Goal: Task Accomplishment & Management: Manage account settings

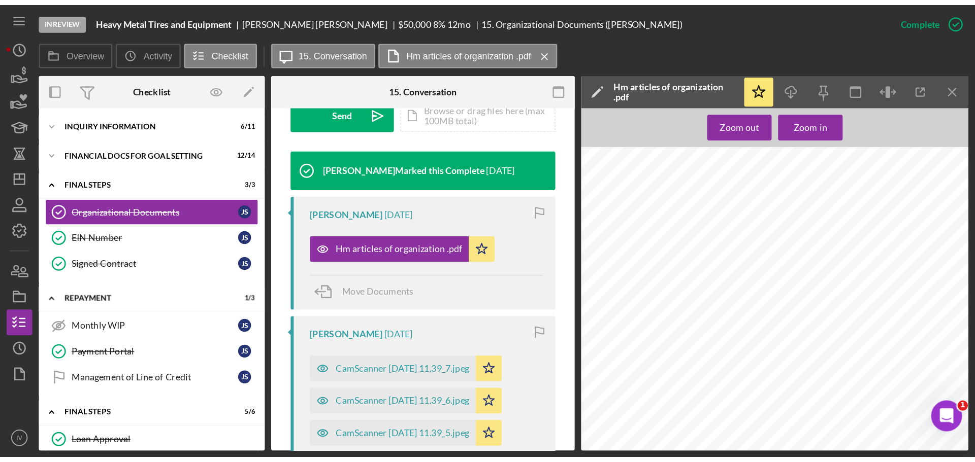
scroll to position [305, 0]
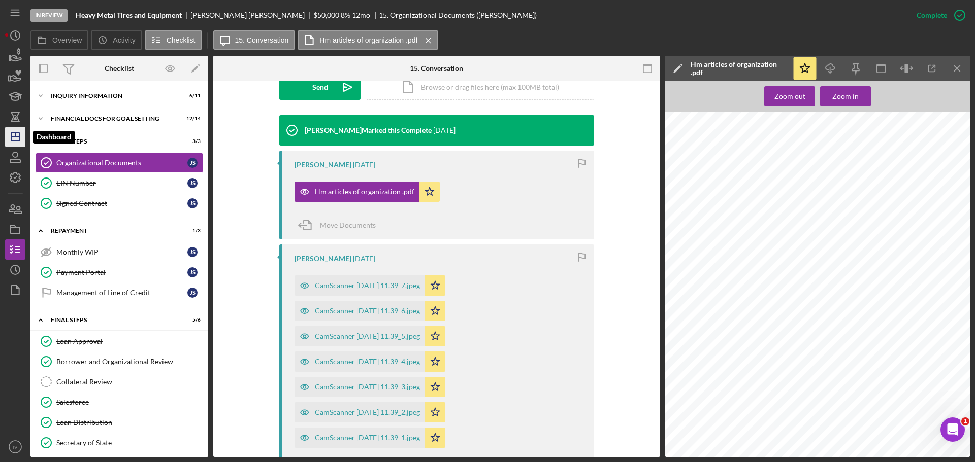
click at [17, 137] on line "button" at bounding box center [15, 137] width 8 height 0
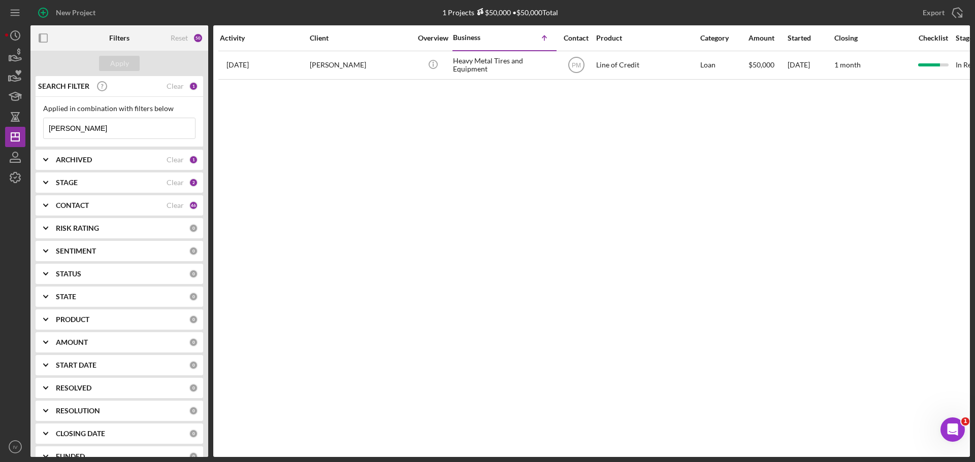
drag, startPoint x: 85, startPoint y: 129, endPoint x: 27, endPoint y: 121, distance: 57.9
click at [29, 122] on div "New Project 1 Projects $50,000 • $50,000 Total [PERSON_NAME] Export Icon/Export…" at bounding box center [487, 228] width 964 height 457
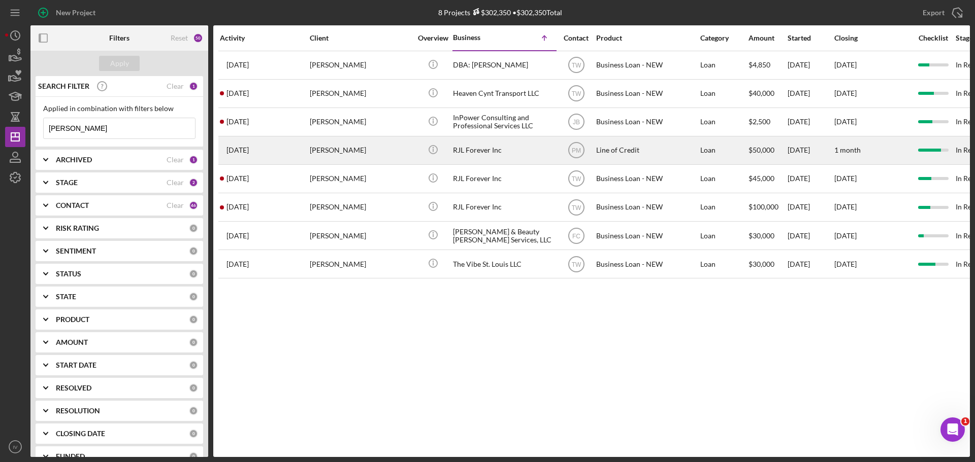
type input "[PERSON_NAME]"
click at [339, 152] on div "[PERSON_NAME]" at bounding box center [361, 150] width 102 height 27
